Goal: Transaction & Acquisition: Purchase product/service

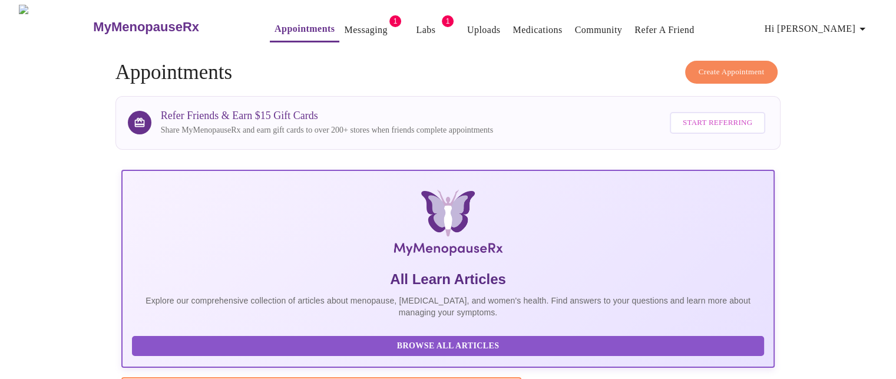
click at [344, 30] on link "Messaging" at bounding box center [365, 30] width 43 height 16
click at [400, 29] on span "Labs" at bounding box center [414, 30] width 28 height 16
click at [404, 22] on link "Labs" at bounding box center [413, 30] width 19 height 16
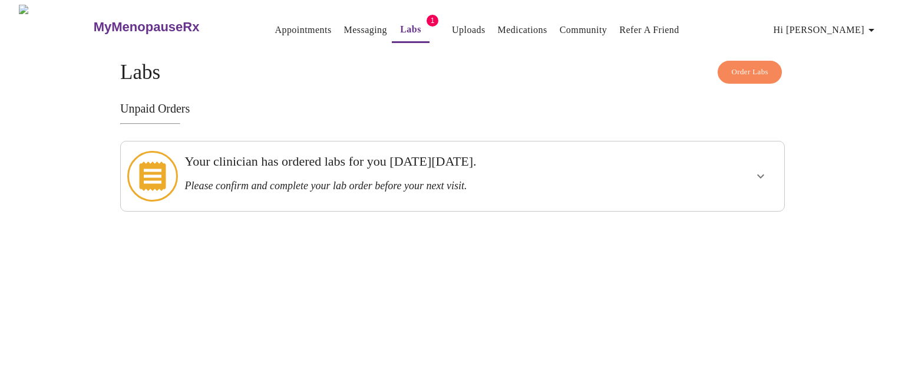
click at [396, 166] on h3 "Your clinician has ordered labs for you [DATE][DATE]." at bounding box center [420, 161] width 472 height 15
click at [763, 179] on button "show more" at bounding box center [760, 176] width 28 height 28
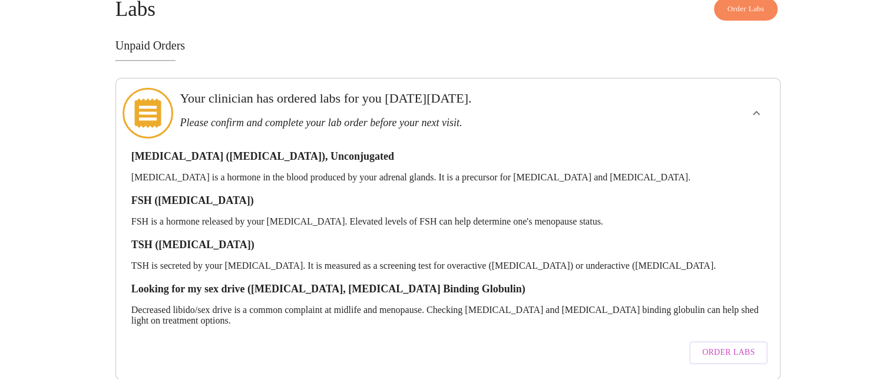
scroll to position [67, 0]
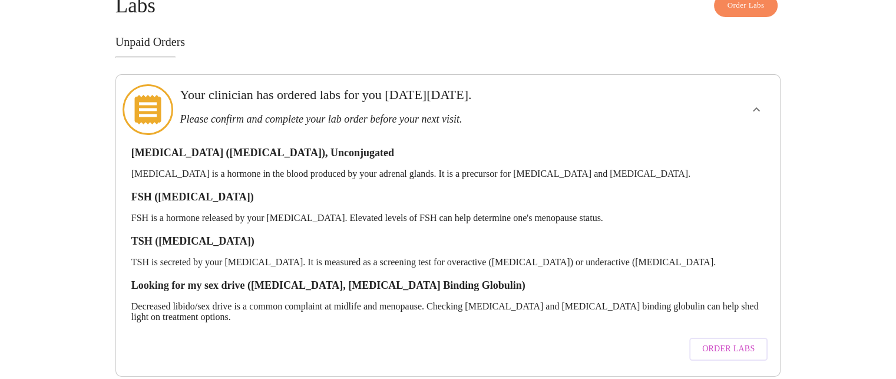
click at [731, 342] on span "Order Labs" at bounding box center [728, 349] width 52 height 15
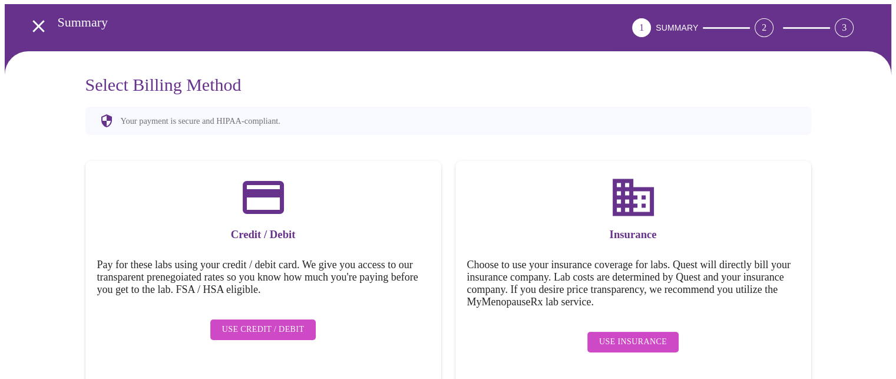
scroll to position [52, 0]
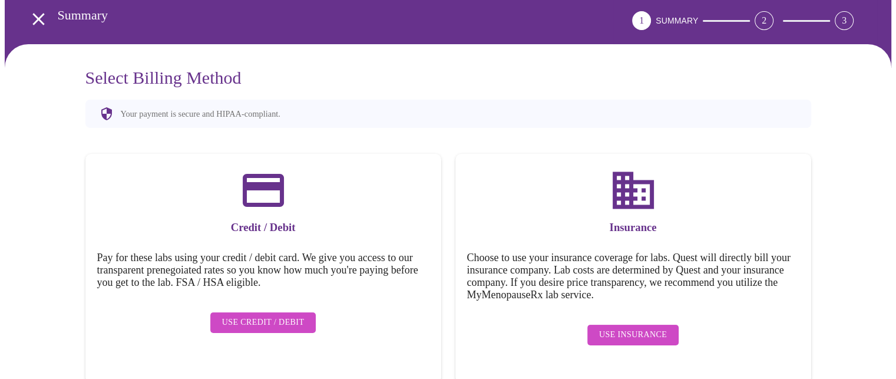
click at [254, 315] on span "Use Credit / Debit" at bounding box center [263, 322] width 82 height 15
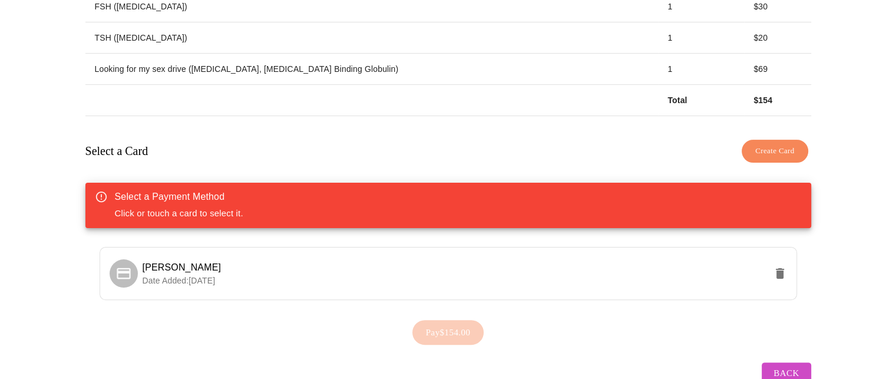
scroll to position [270, 0]
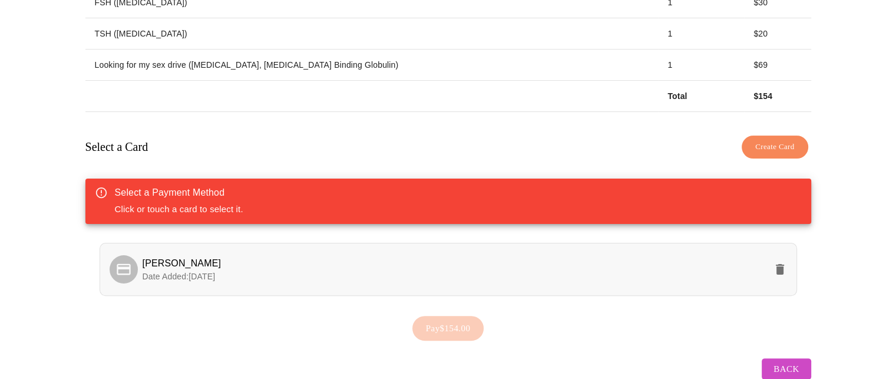
click at [379, 279] on li "[PERSON_NAME] Date Added: [DATE]" at bounding box center [448, 269] width 697 height 53
click at [775, 145] on span "Create Card" at bounding box center [774, 147] width 39 height 14
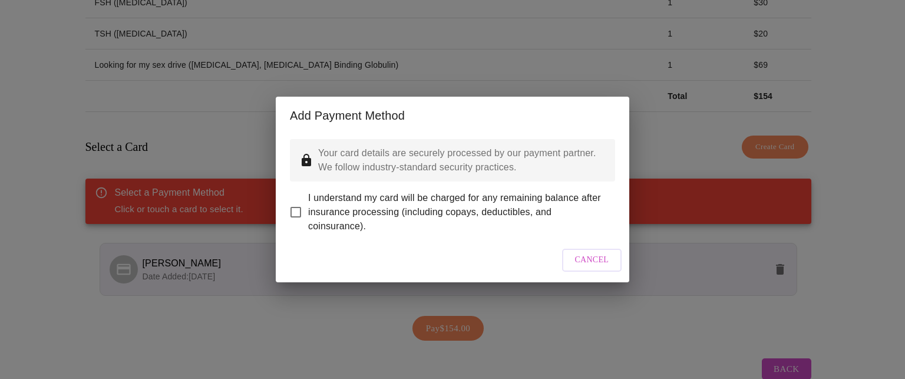
click at [297, 204] on input "I understand my card will be charged for any remaining balance after insurance …" at bounding box center [295, 212] width 25 height 25
checkbox input "true"
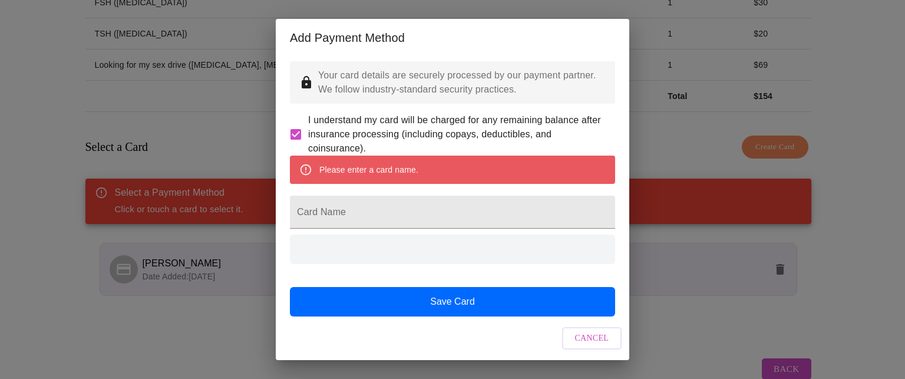
click at [597, 337] on span "Cancel" at bounding box center [592, 338] width 34 height 15
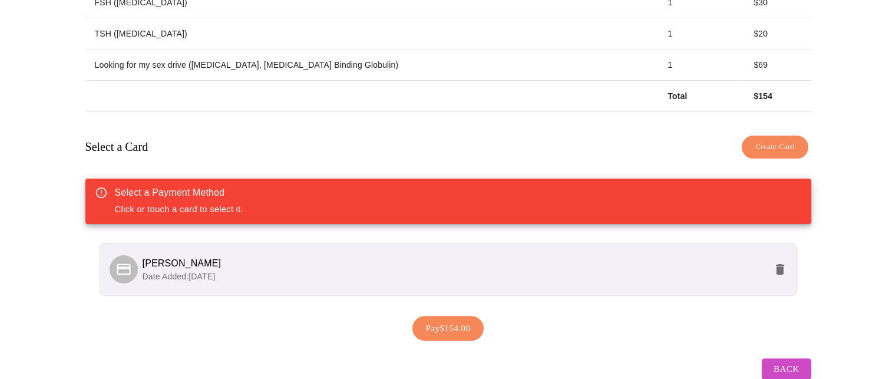
click at [375, 270] on p "Date Added: [DATE]" at bounding box center [454, 276] width 623 height 12
click at [312, 270] on p "Date Added: [DATE]" at bounding box center [454, 276] width 623 height 12
click at [452, 327] on span "Pay $154.00" at bounding box center [448, 327] width 45 height 15
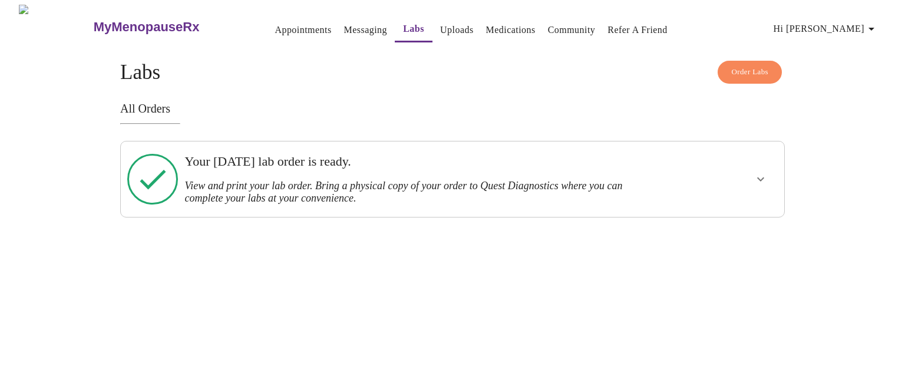
click at [441, 29] on link "Uploads" at bounding box center [457, 30] width 34 height 16
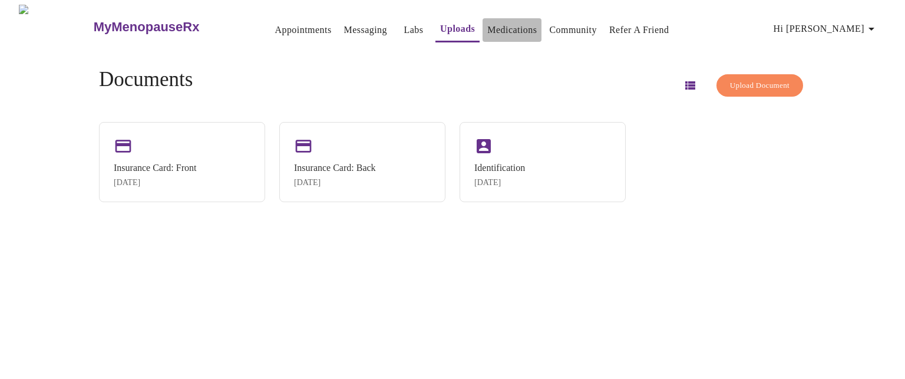
click at [485, 35] on button "Medications" at bounding box center [511, 30] width 59 height 24
click at [498, 27] on link "Medications" at bounding box center [511, 30] width 49 height 16
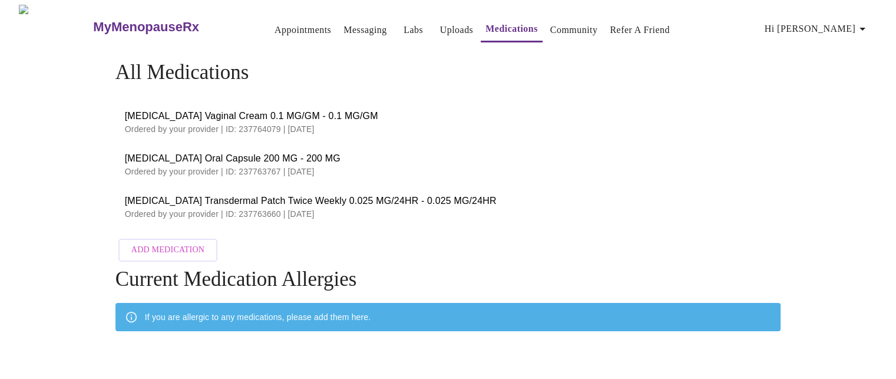
click at [403, 28] on link "Labs" at bounding box center [412, 30] width 19 height 16
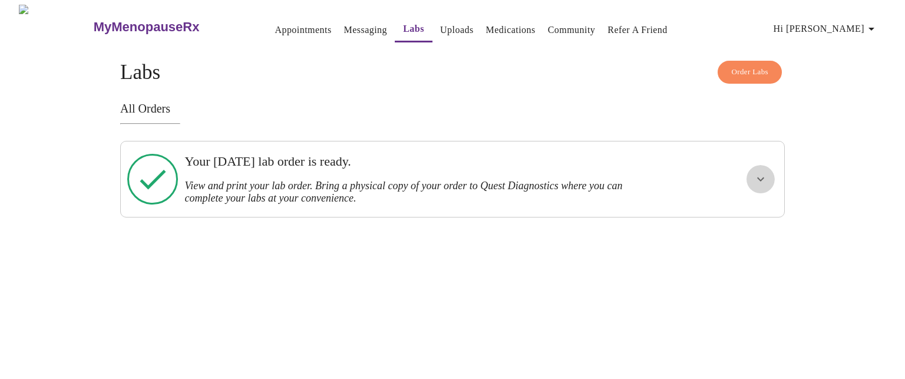
click at [767, 182] on button "show more" at bounding box center [760, 179] width 28 height 28
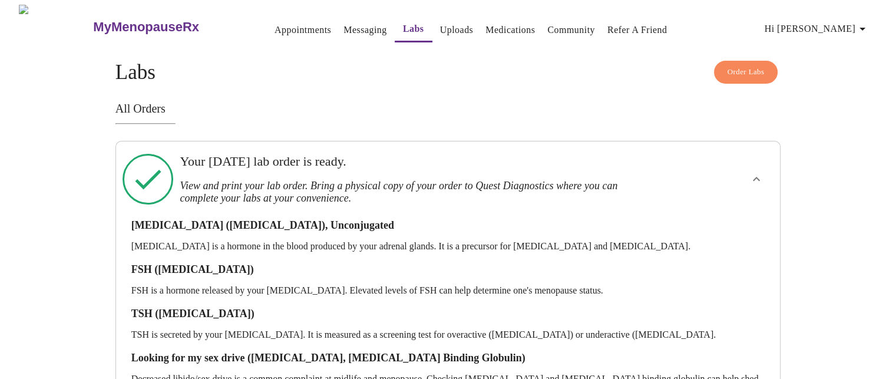
scroll to position [80, 0]
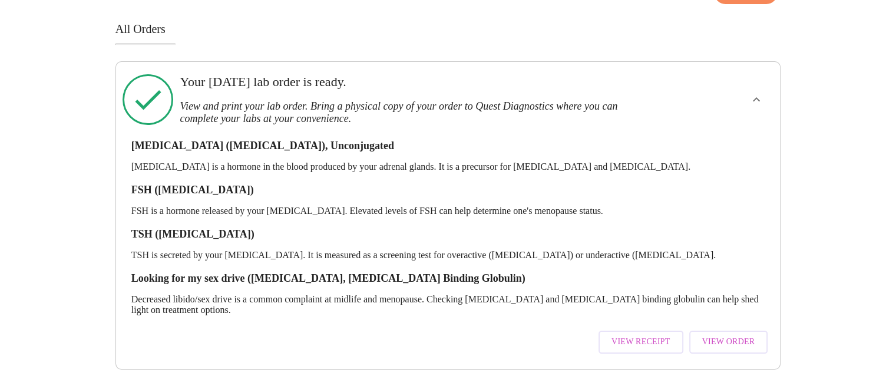
click at [670, 335] on span "View Receipt" at bounding box center [640, 342] width 59 height 15
click at [723, 335] on span "View Order" at bounding box center [728, 342] width 53 height 15
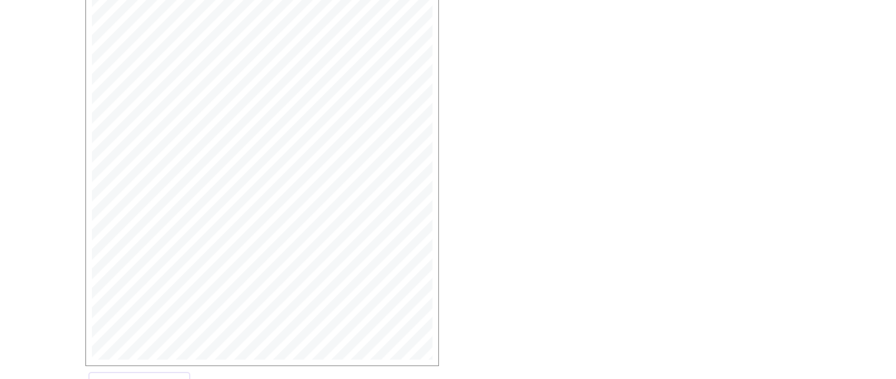
scroll to position [345, 0]
click at [157, 341] on span "Open Larger PDF" at bounding box center [139, 337] width 76 height 15
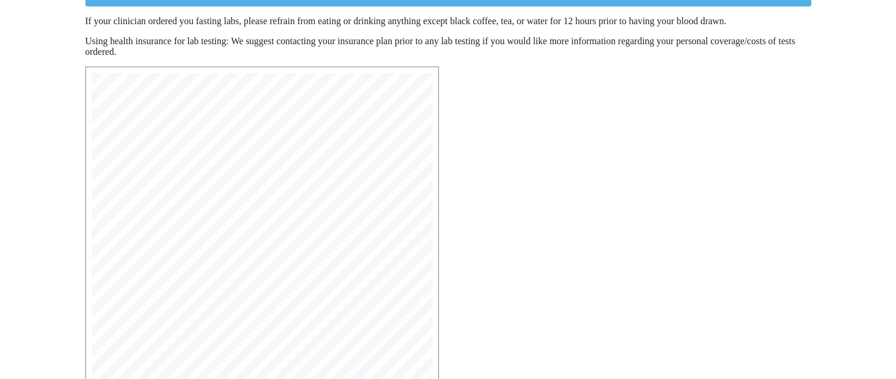
scroll to position [0, 0]
